Goal: Information Seeking & Learning: Learn about a topic

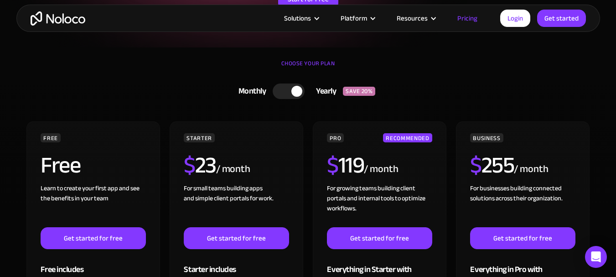
scroll to position [228, 0]
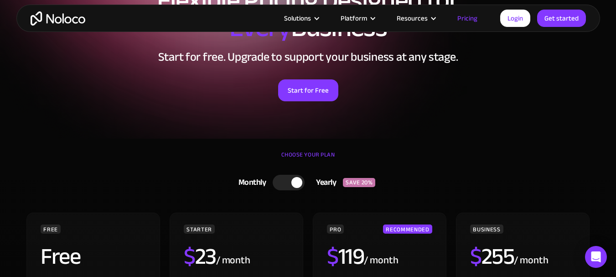
scroll to position [137, 0]
